Goal: Task Accomplishment & Management: Manage account settings

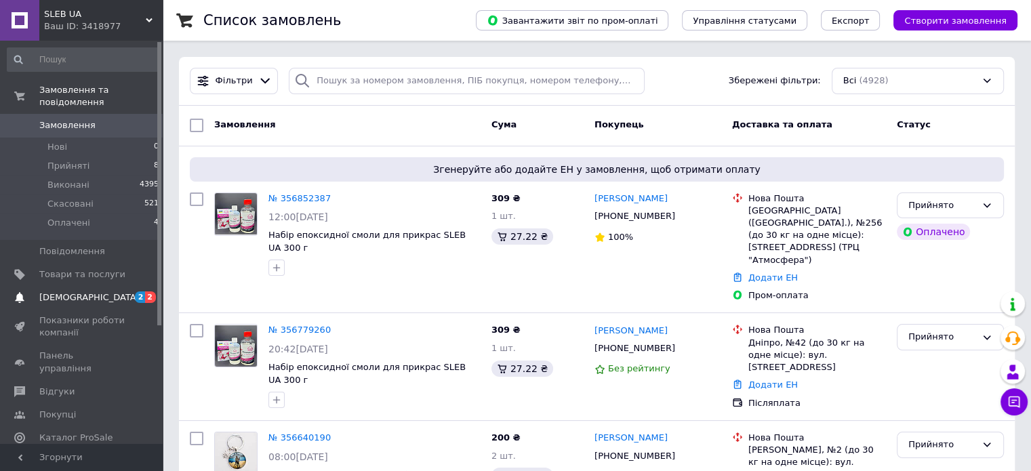
click at [104, 292] on span "[DEMOGRAPHIC_DATA]" at bounding box center [82, 298] width 86 height 12
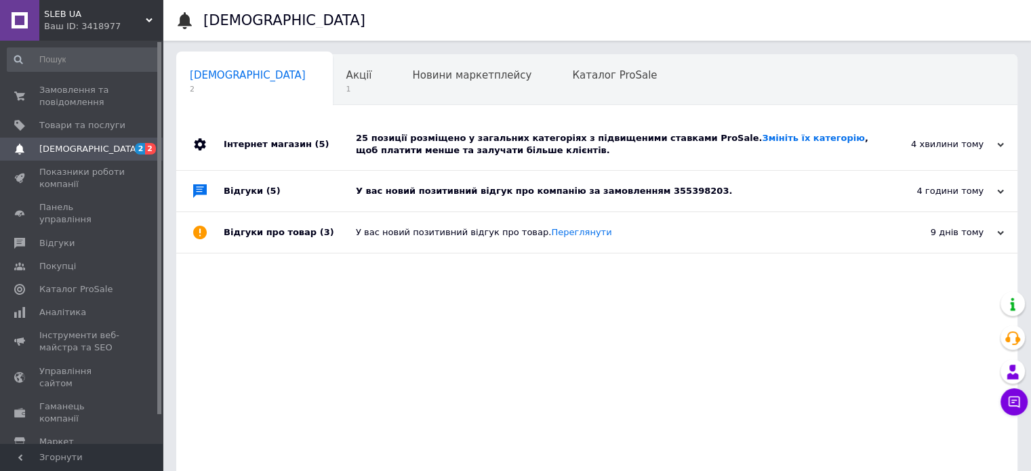
click at [548, 189] on div "У вас новий позитивний відгук про компанію за замовленням 355398203." at bounding box center [612, 191] width 513 height 12
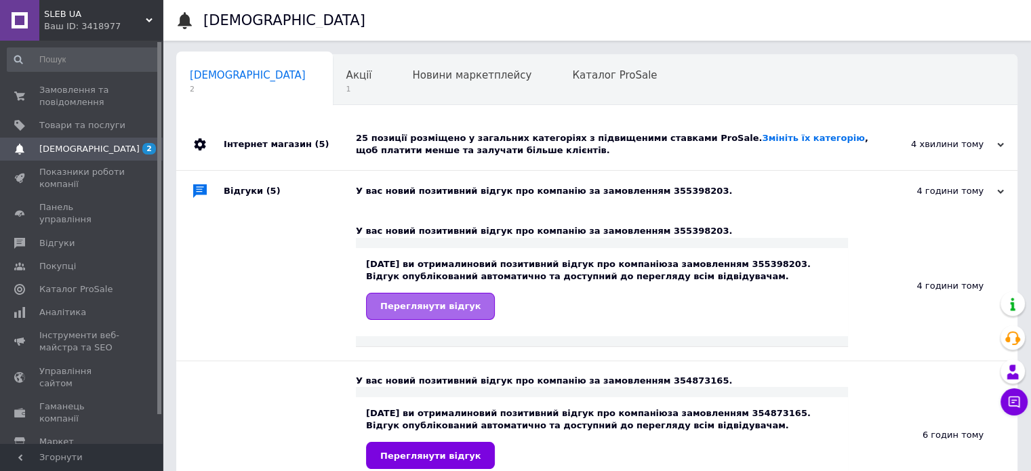
click at [436, 303] on span "Переглянути відгук" at bounding box center [430, 306] width 100 height 10
click at [572, 70] on span "Каталог ProSale" at bounding box center [614, 75] width 85 height 12
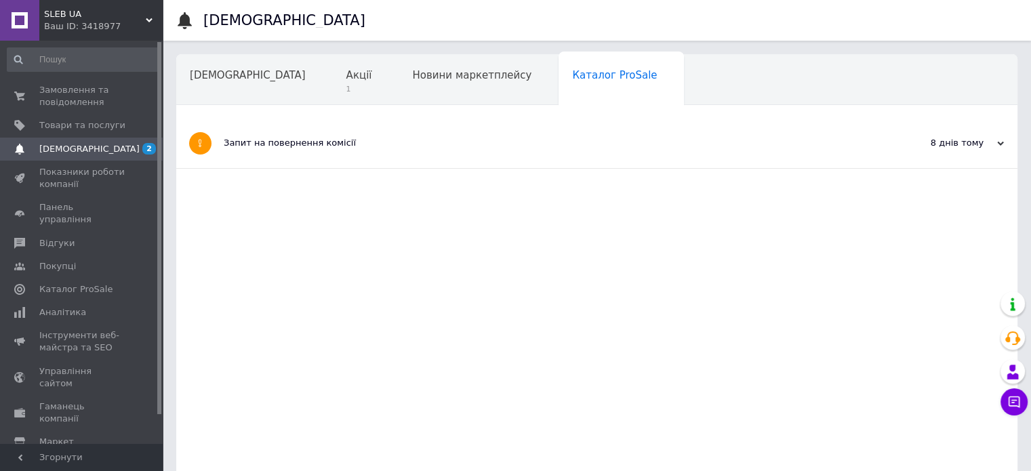
click at [298, 121] on span "Навчання та заходи" at bounding box center [244, 127] width 108 height 12
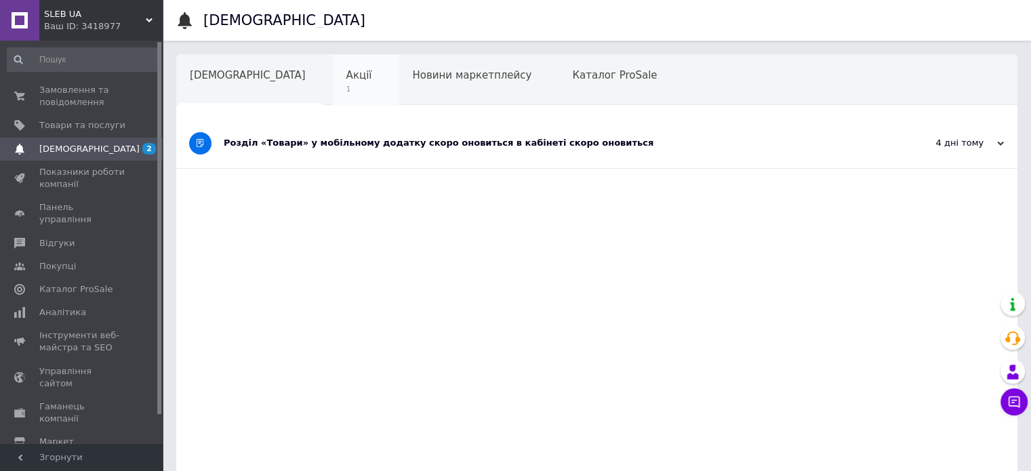
click at [346, 79] on span "Акції" at bounding box center [359, 75] width 26 height 12
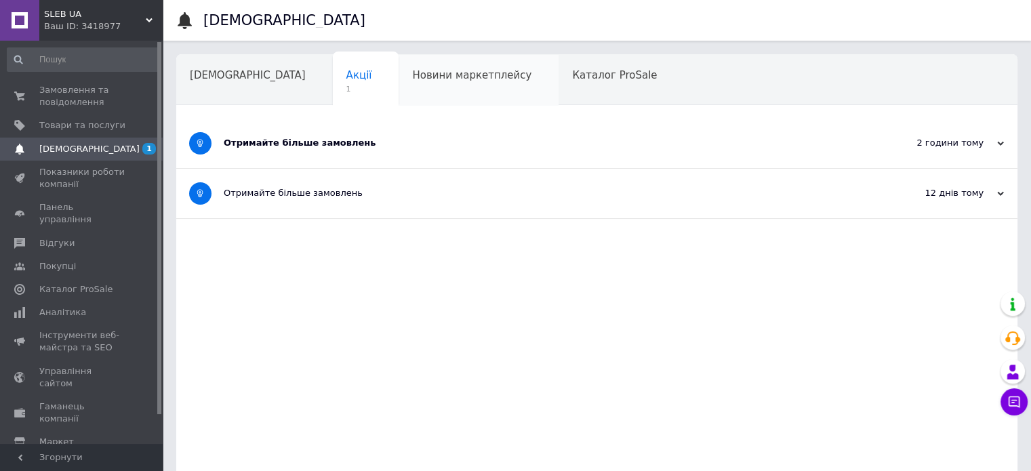
click at [412, 77] on span "Новини маркетплейсу" at bounding box center [471, 75] width 119 height 12
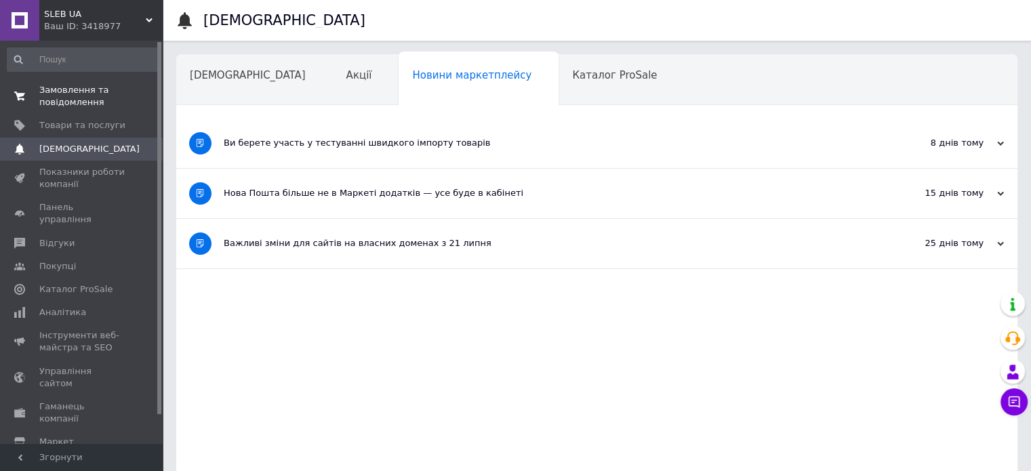
click at [124, 107] on span "Замовлення та повідомлення" at bounding box center [82, 96] width 86 height 24
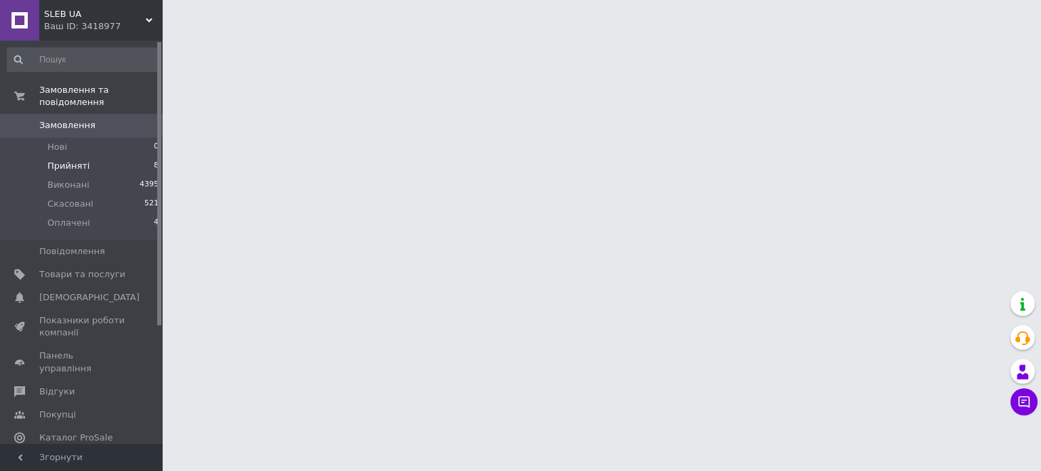
click at [96, 157] on li "Прийняті 8" at bounding box center [83, 166] width 167 height 19
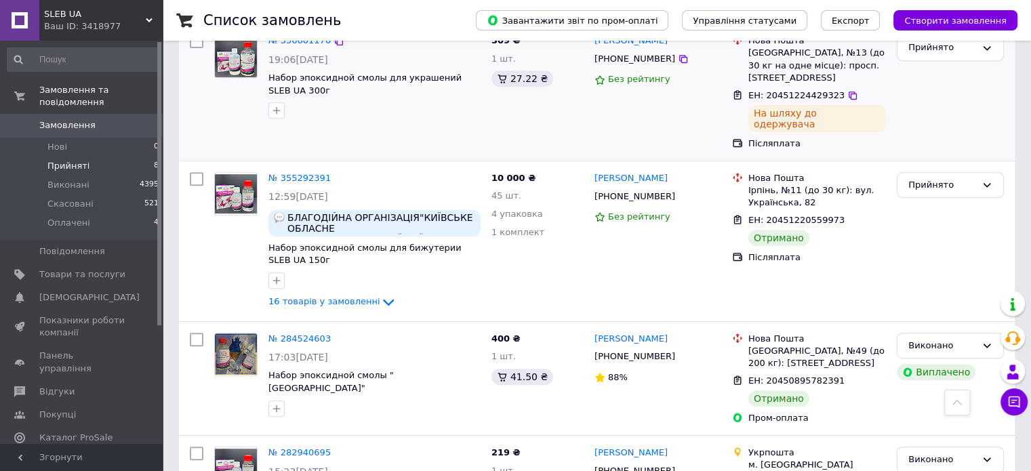
scroll to position [458, 0]
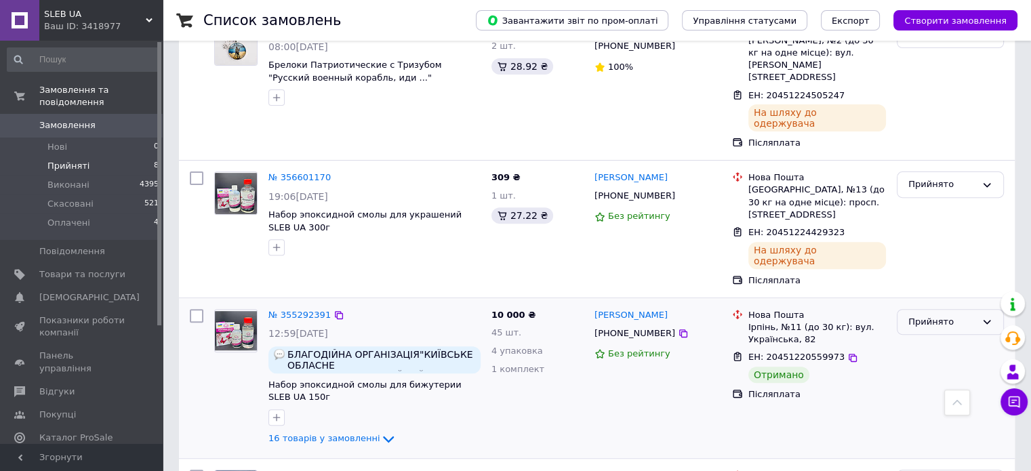
click at [953, 315] on div "Прийнято" at bounding box center [942, 322] width 68 height 14
click at [928, 338] on li "Виконано" at bounding box center [951, 350] width 106 height 25
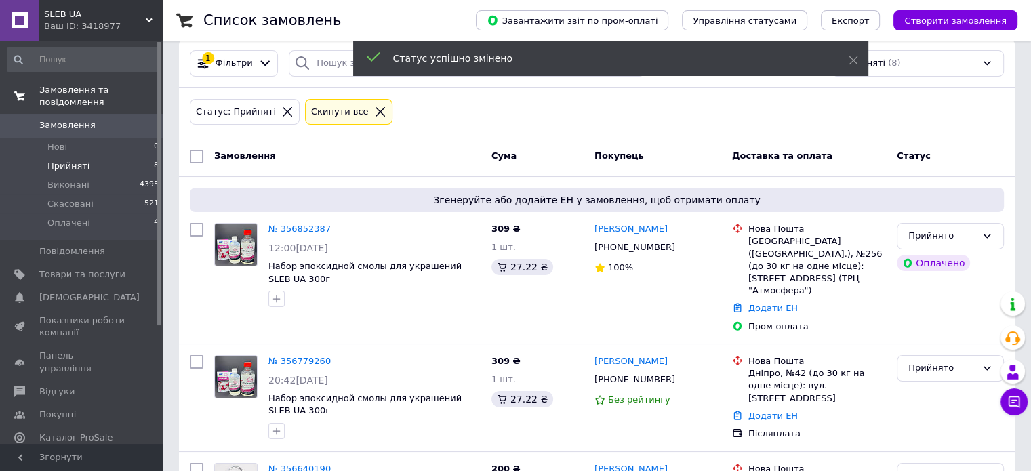
scroll to position [0, 0]
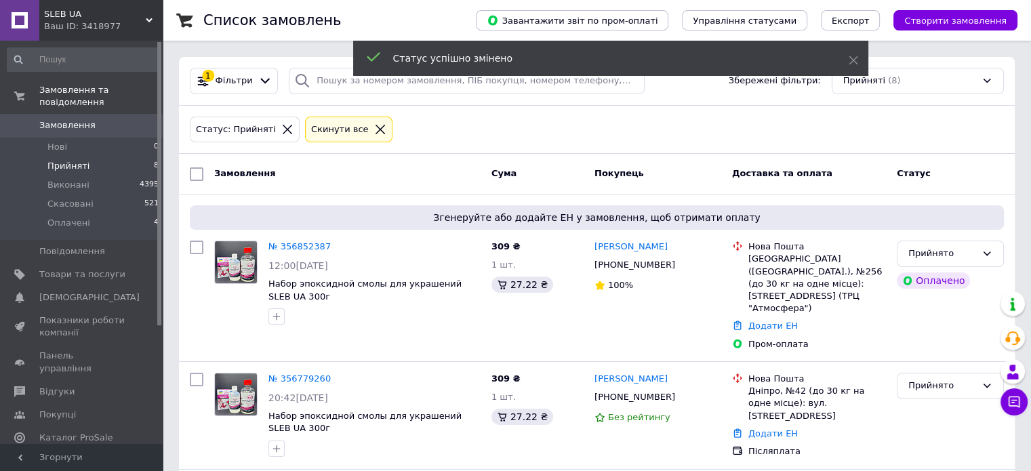
click at [98, 119] on span "Замовлення" at bounding box center [82, 125] width 86 height 12
